Goal: Communication & Community: Answer question/provide support

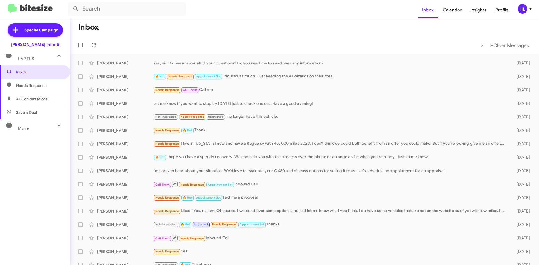
click at [29, 10] on img at bounding box center [30, 8] width 45 height 9
click at [44, 101] on span "All Conversations" at bounding box center [32, 99] width 32 height 6
type input "in:all-conversations"
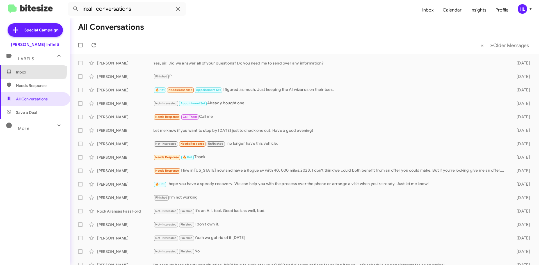
click at [32, 70] on span "Inbox" at bounding box center [40, 72] width 48 height 6
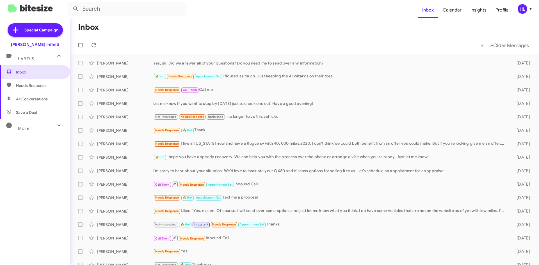
click at [525, 15] on mat-toolbar "Inbox Calendar Insights Profile HL" at bounding box center [269, 9] width 539 height 18
click at [529, 11] on icon at bounding box center [530, 9] width 7 height 7
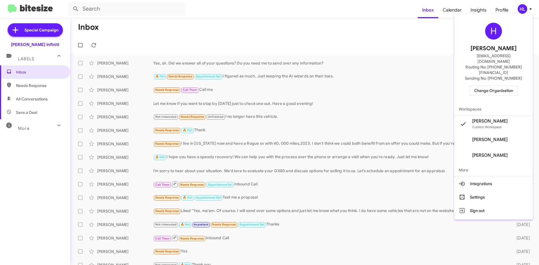
drag, startPoint x: 530, startPoint y: 12, endPoint x: 521, endPoint y: 17, distance: 10.3
click at [530, 12] on div at bounding box center [269, 132] width 539 height 265
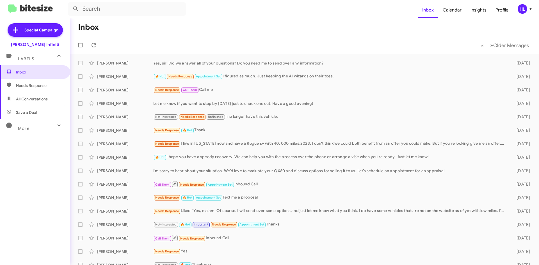
click at [526, 7] on div "HL" at bounding box center [522, 9] width 10 height 10
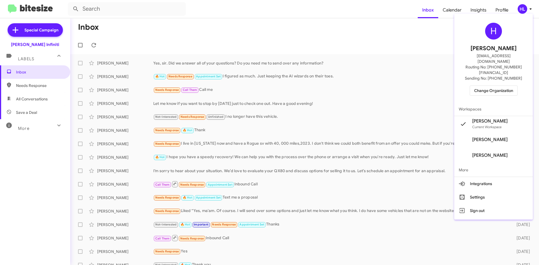
click at [526, 7] on div at bounding box center [269, 132] width 539 height 265
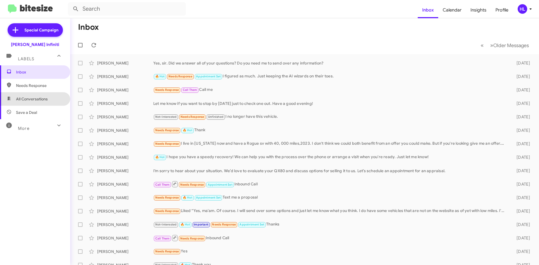
click at [49, 99] on span "All Conversations" at bounding box center [35, 98] width 70 height 13
type input "in:all-conversations"
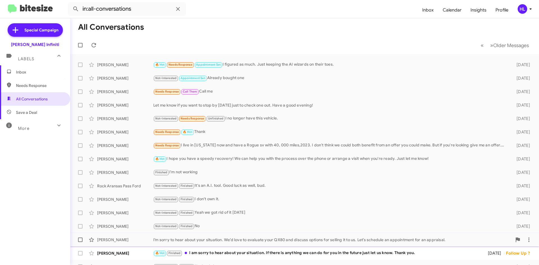
scroll to position [61, 0]
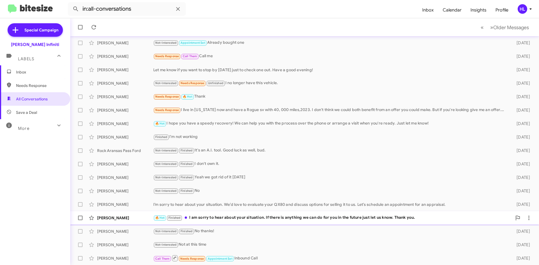
click at [280, 222] on div "[PERSON_NAME] 🔥 Hot Finished I am sorry to hear about your situation. If there …" at bounding box center [304, 217] width 459 height 11
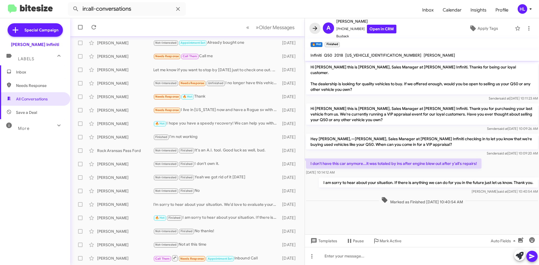
click at [315, 26] on icon at bounding box center [314, 28] width 7 height 7
